Goal: Transaction & Acquisition: Purchase product/service

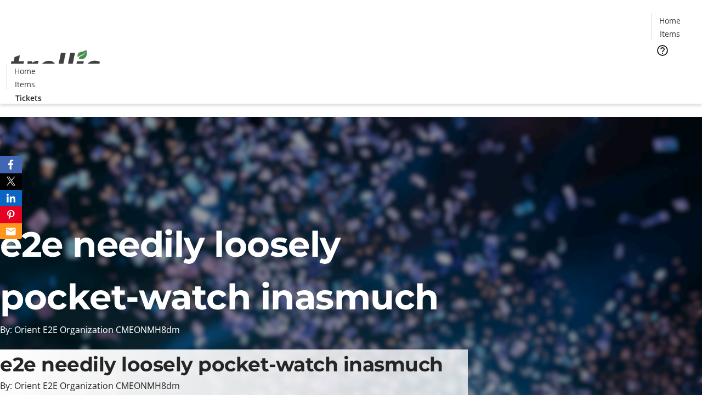
click at [661, 64] on span "Tickets" at bounding box center [674, 70] width 26 height 12
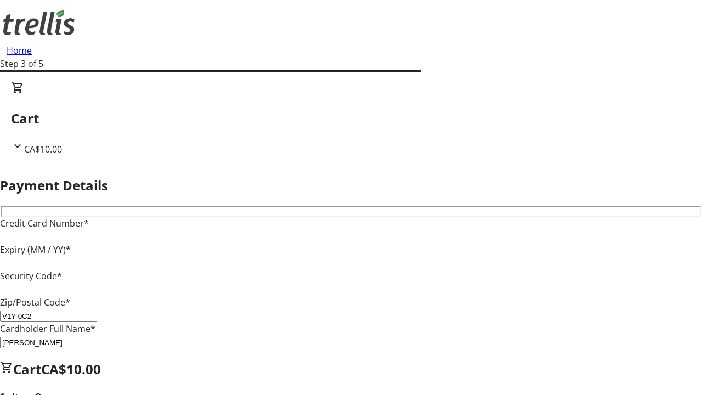
type input "V1Y 0C2"
